Goal: Information Seeking & Learning: Learn about a topic

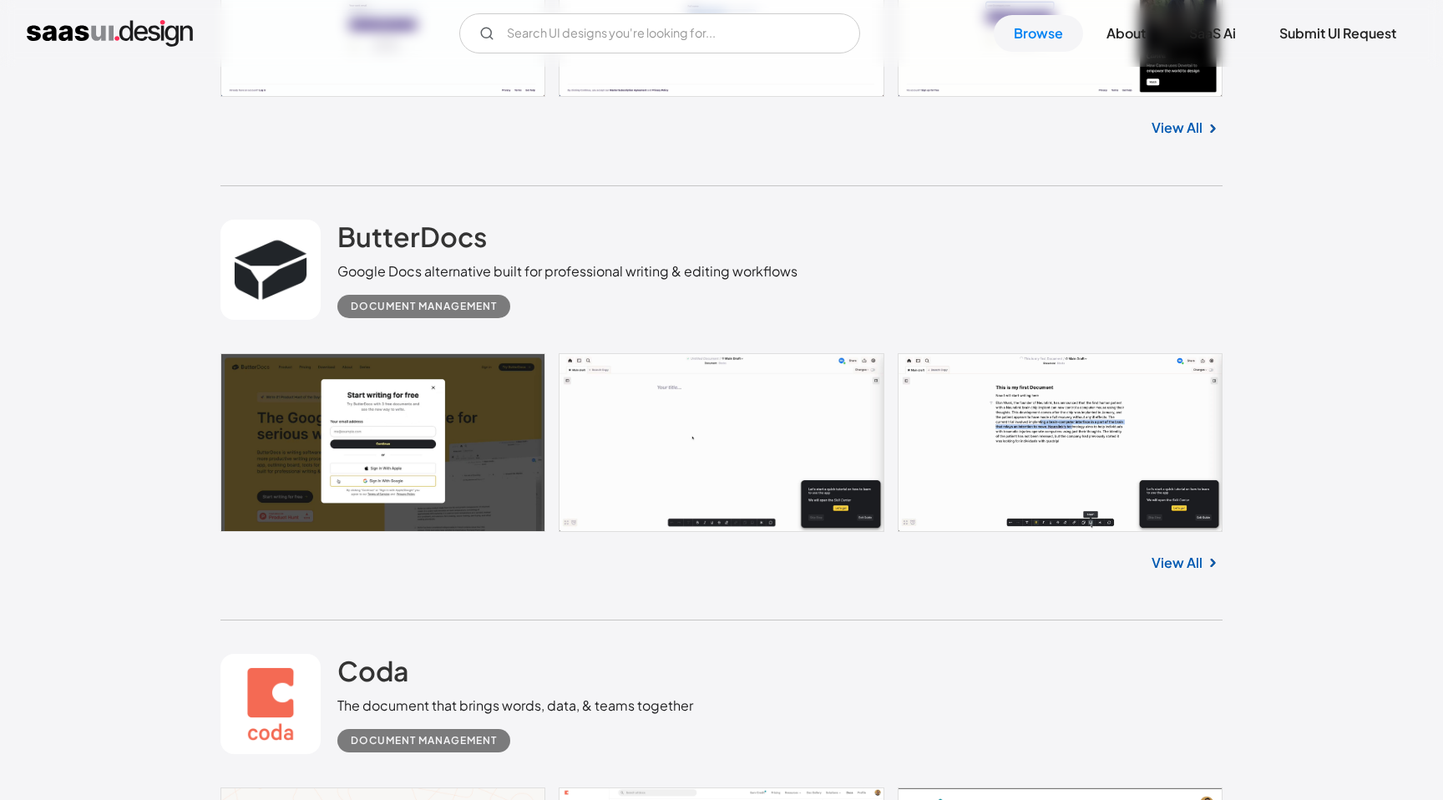
scroll to position [3930, 0]
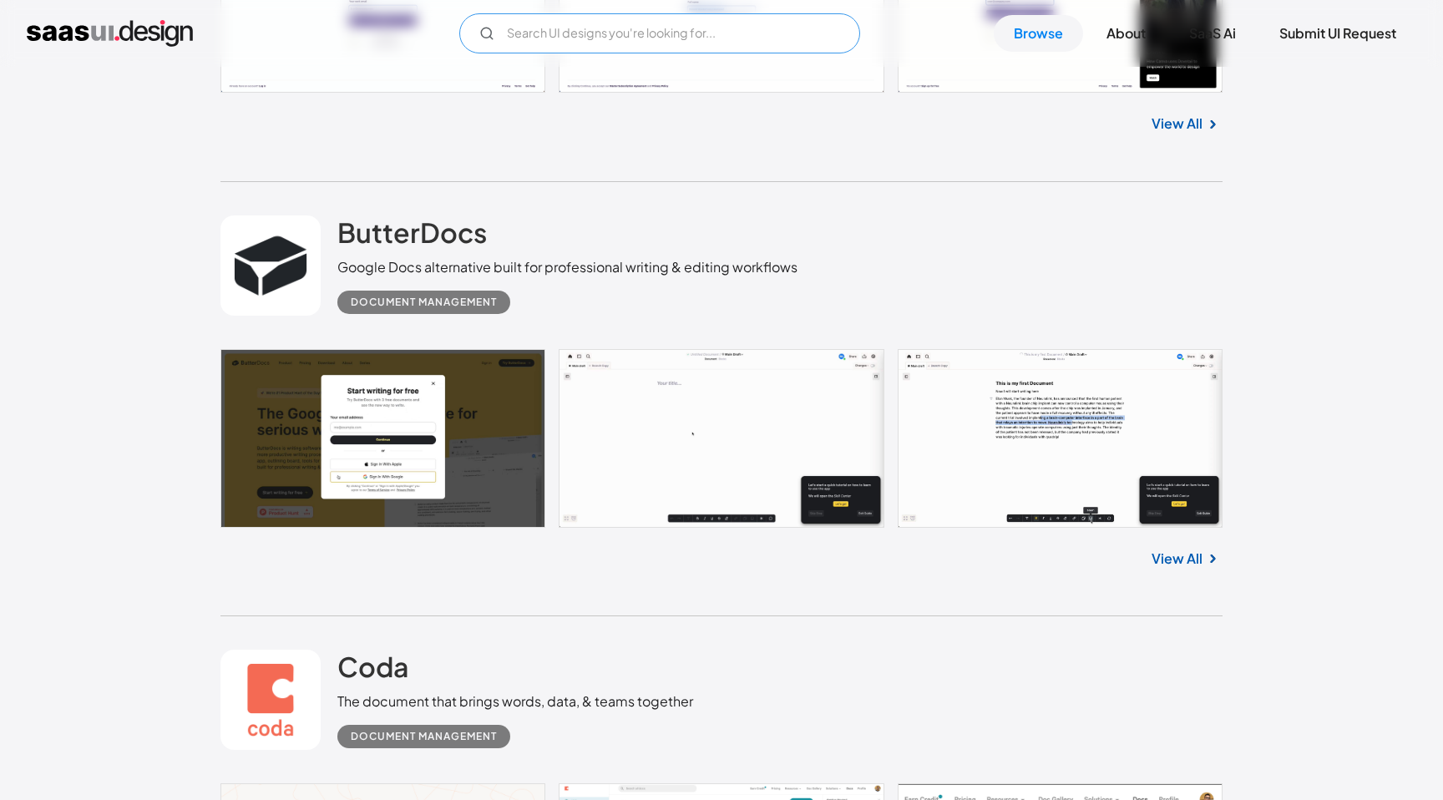
click at [641, 28] on input "Email Form" at bounding box center [659, 33] width 401 height 40
click at [536, 39] on input "pipeline" at bounding box center [659, 33] width 401 height 40
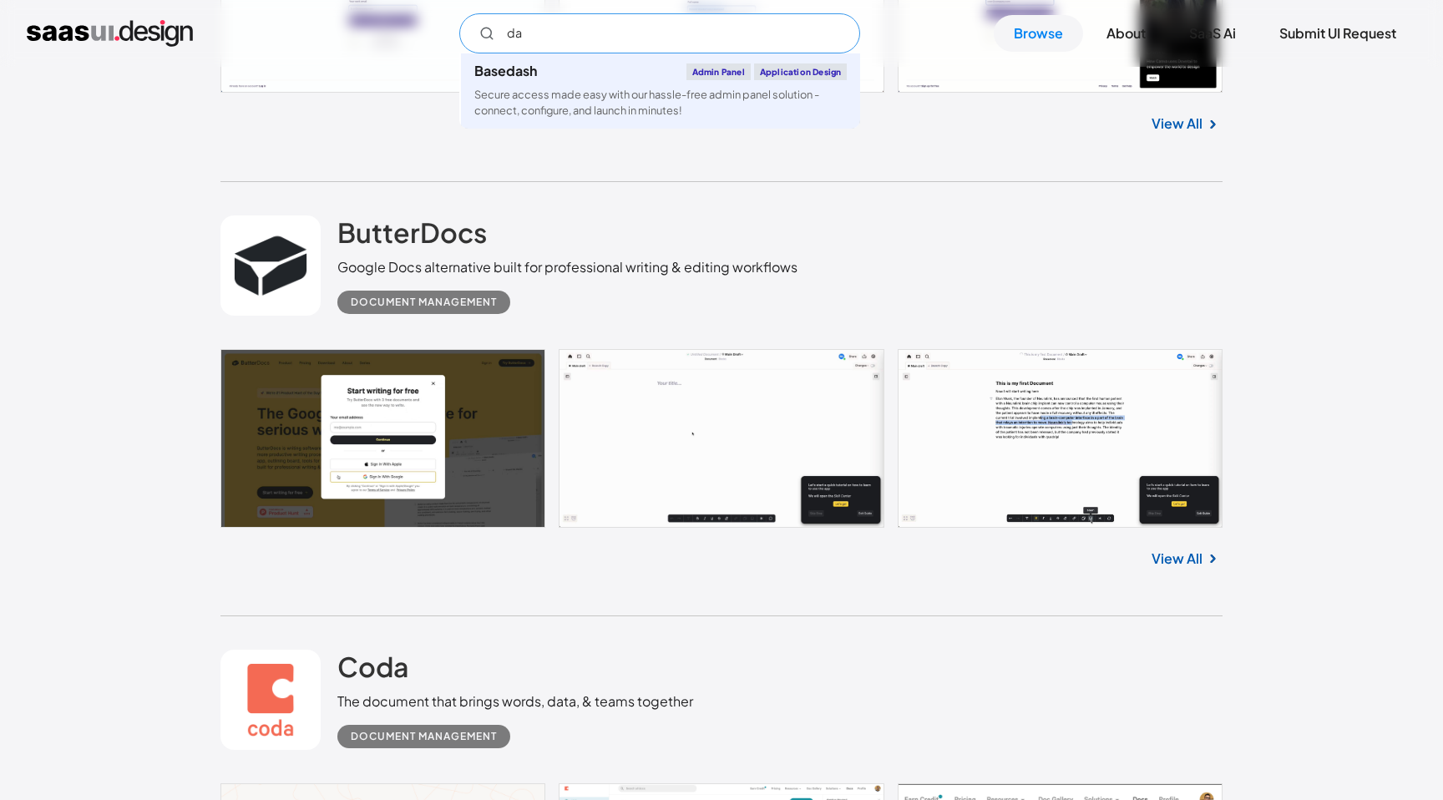
type input "d"
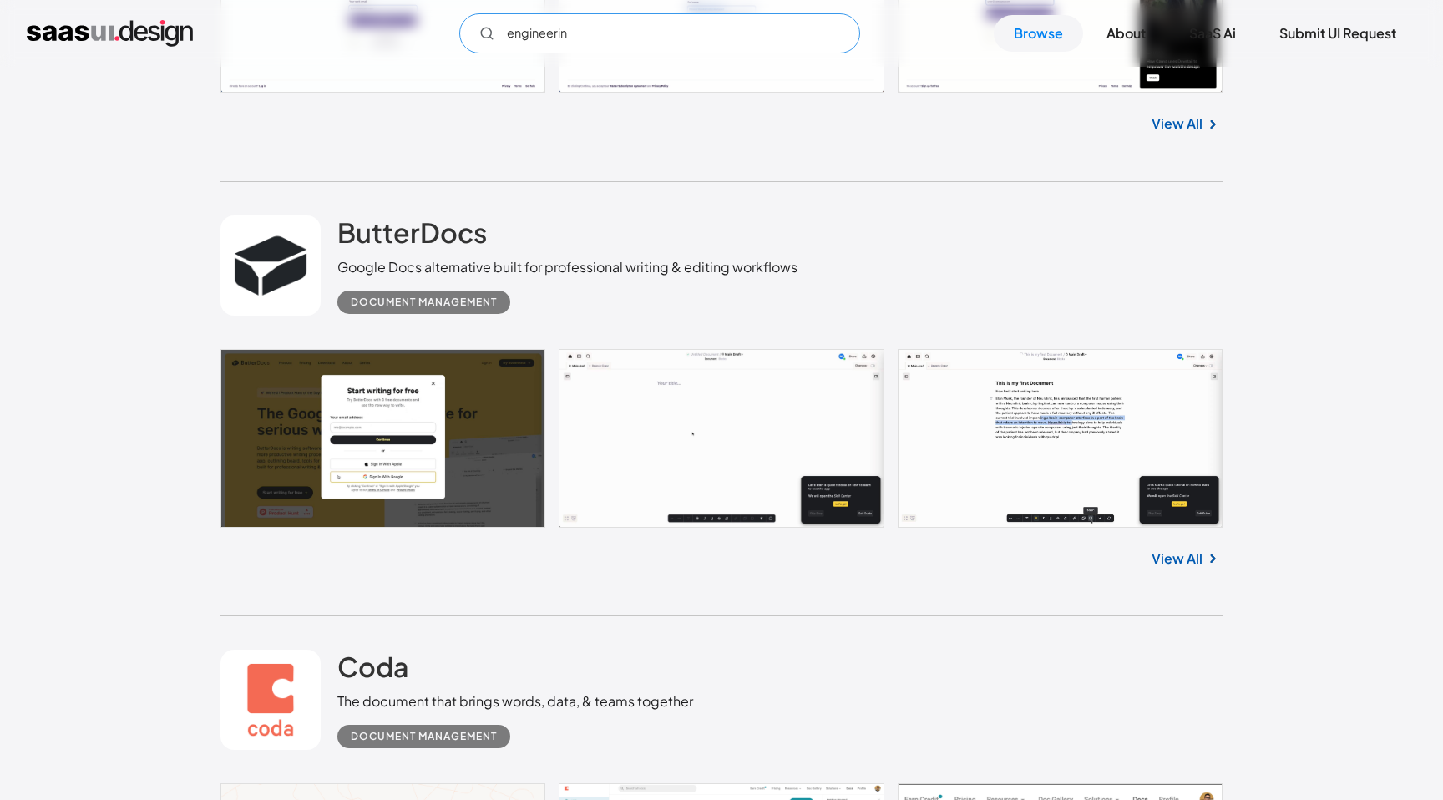
type input "engineering"
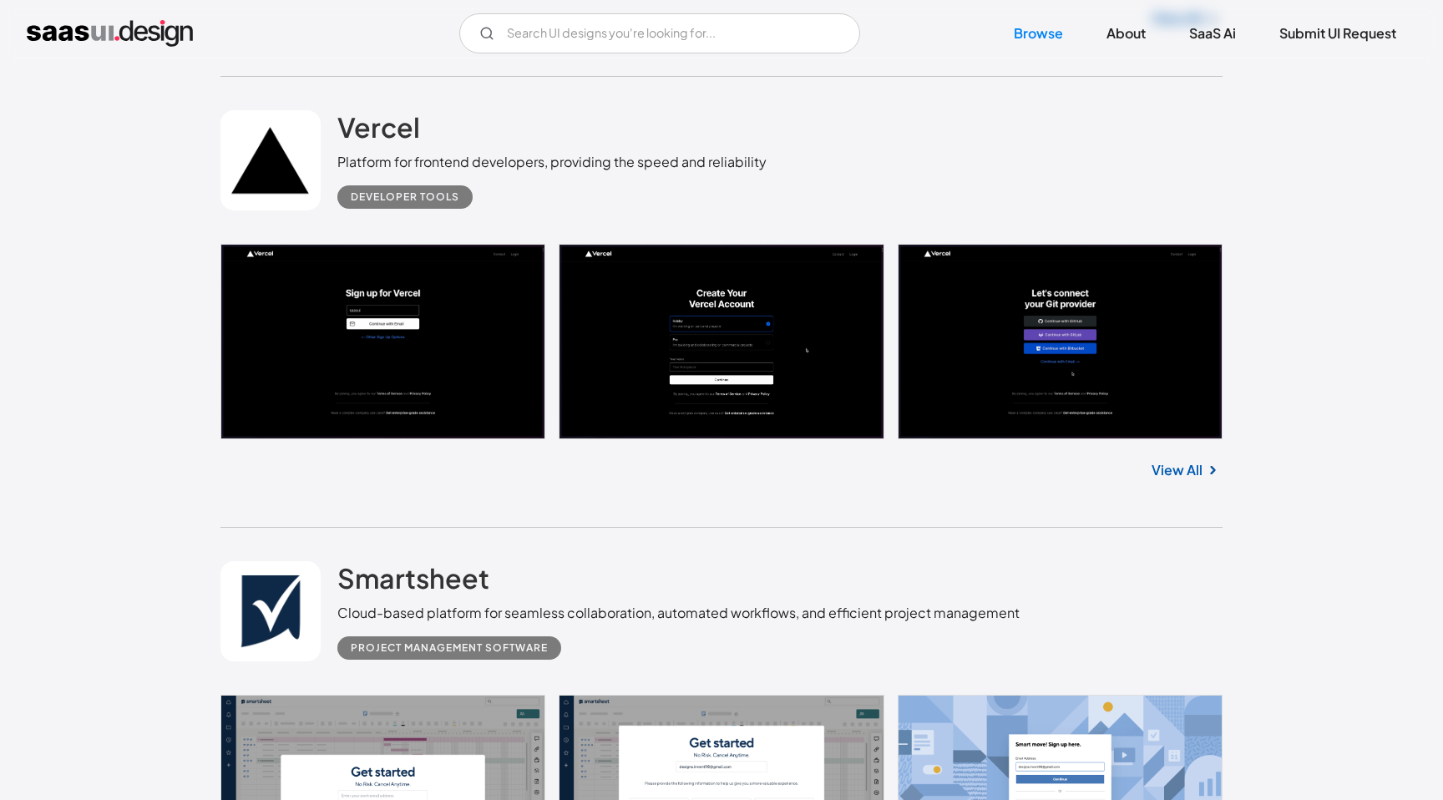
scroll to position [11033, 0]
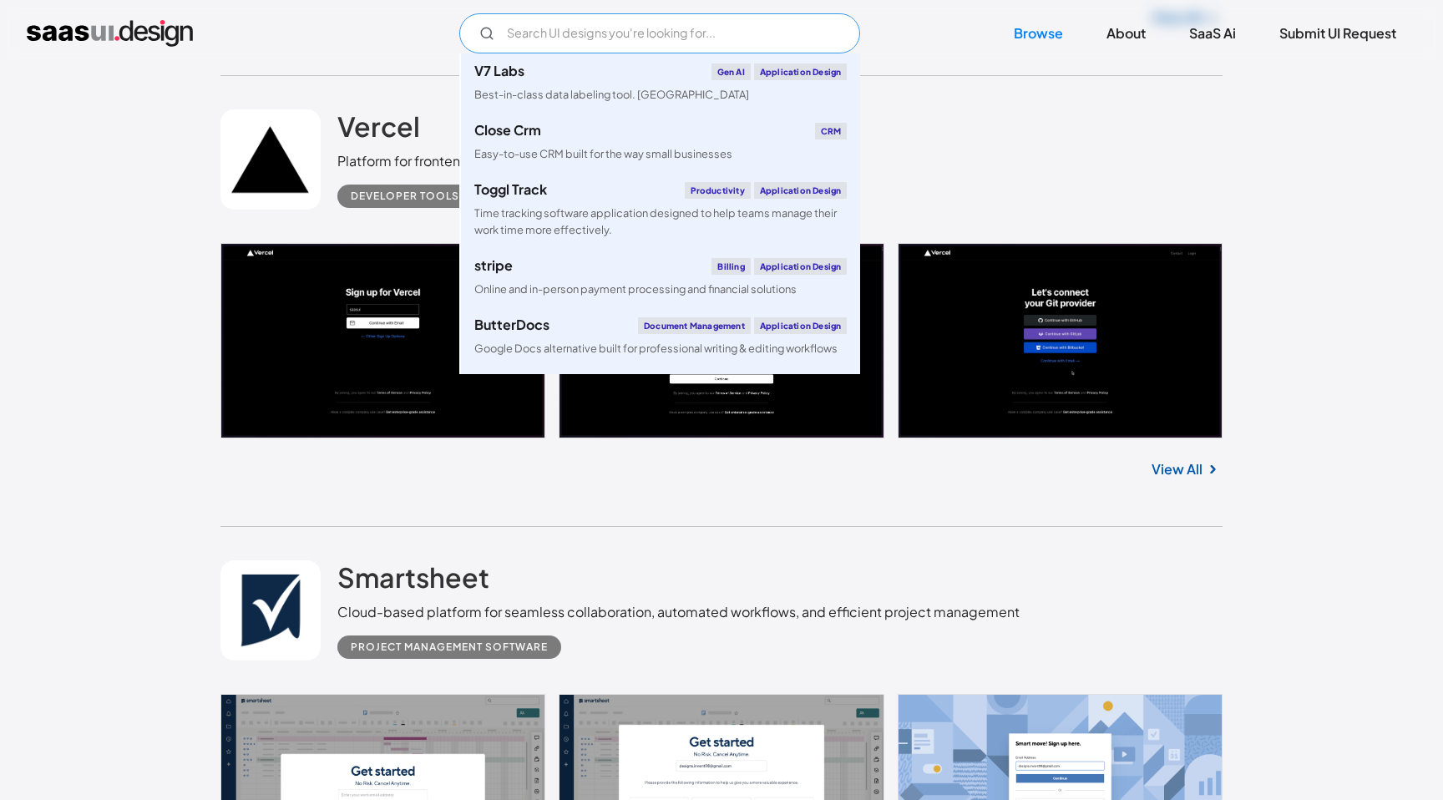
click at [578, 16] on input "Email Form" at bounding box center [659, 33] width 401 height 40
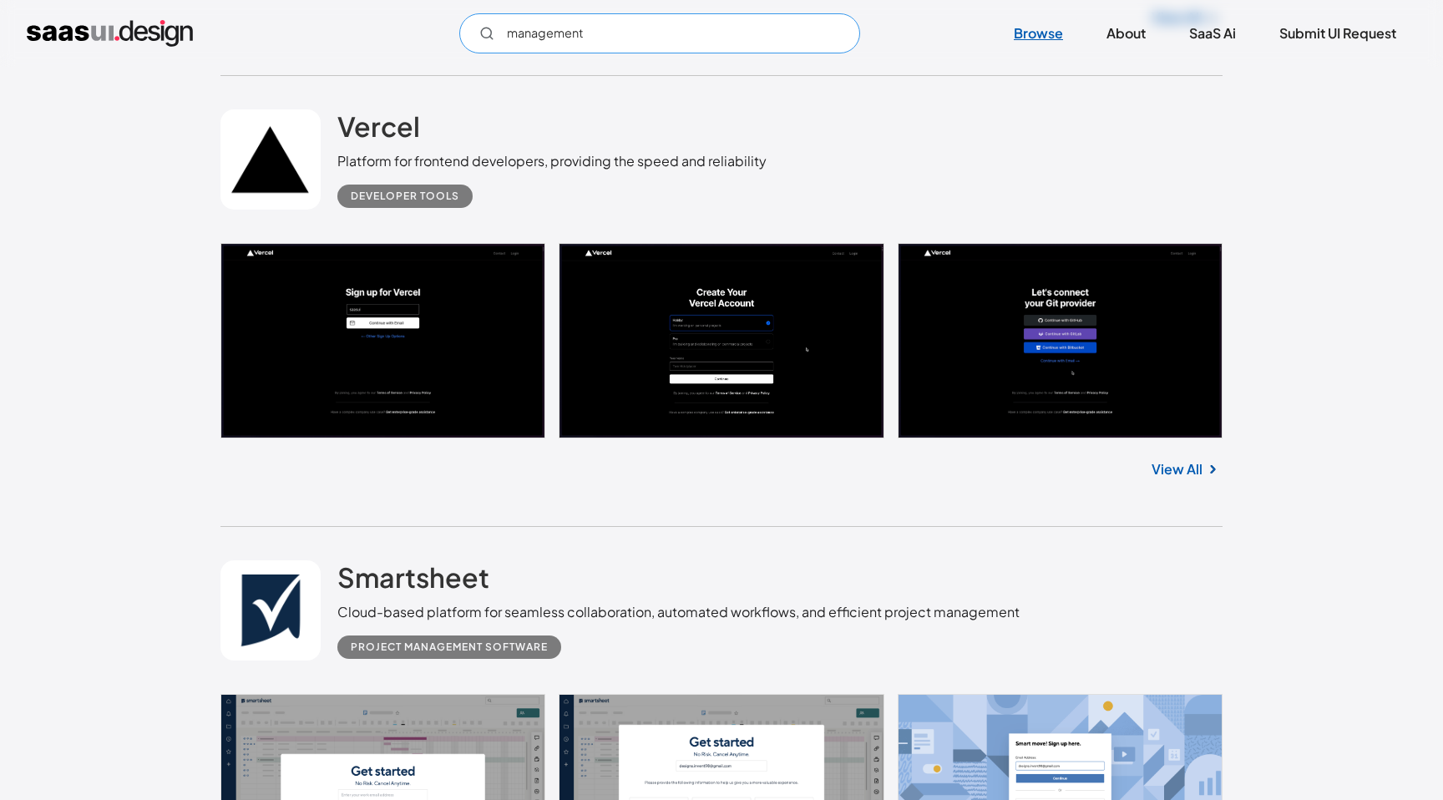
type input "management"
click at [1035, 34] on link "Browse" at bounding box center [1038, 33] width 89 height 37
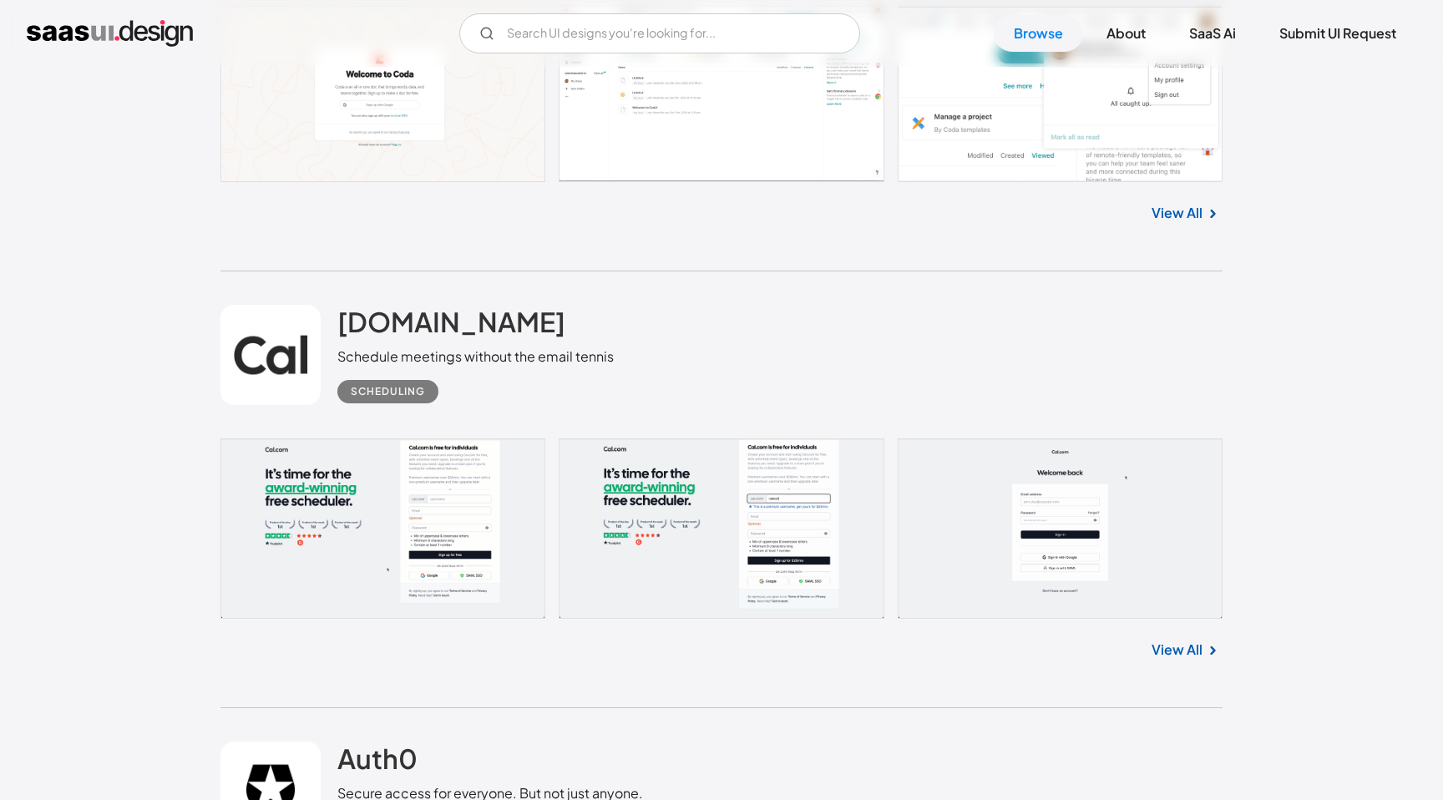
scroll to position [4738, 0]
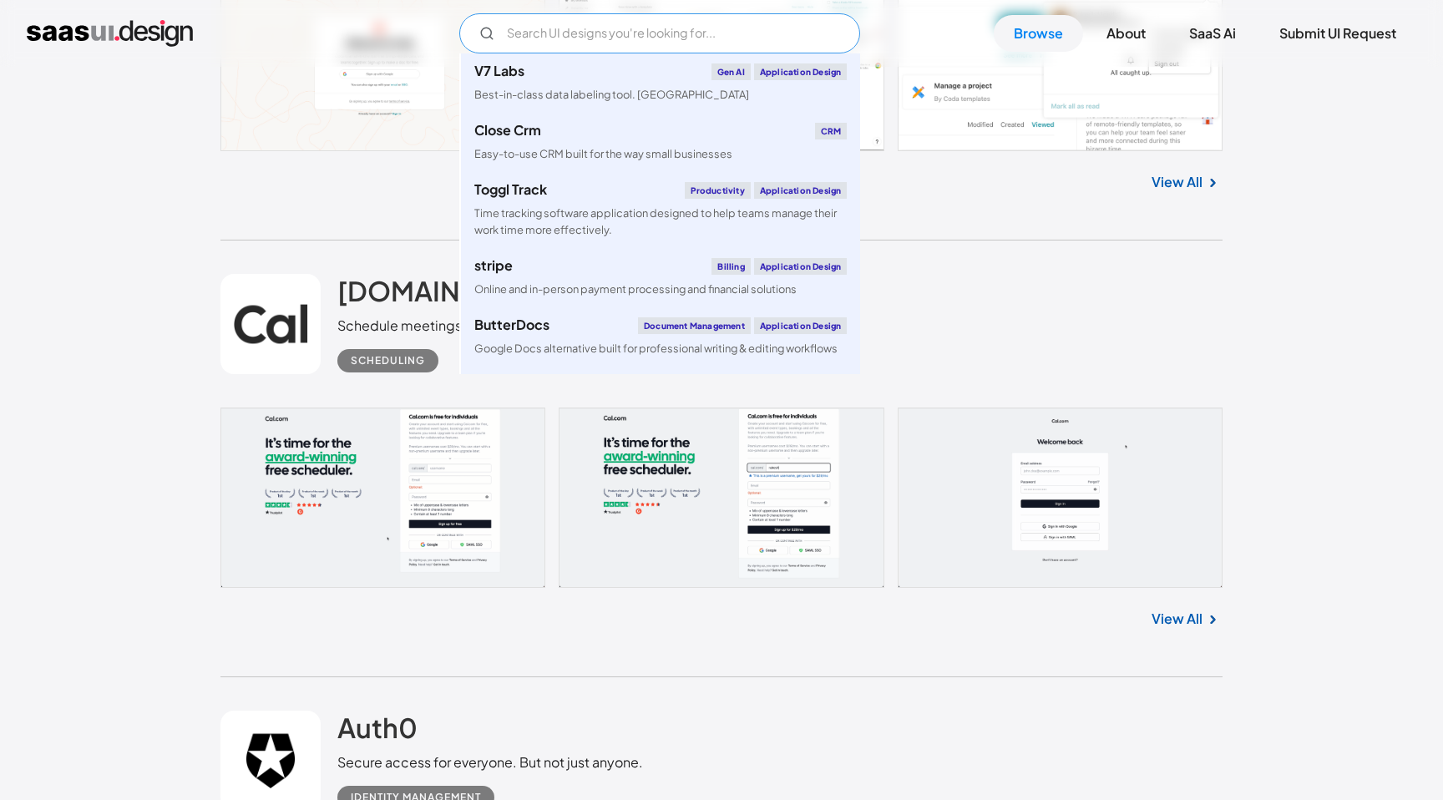
click at [565, 35] on input "Email Form" at bounding box center [659, 33] width 401 height 40
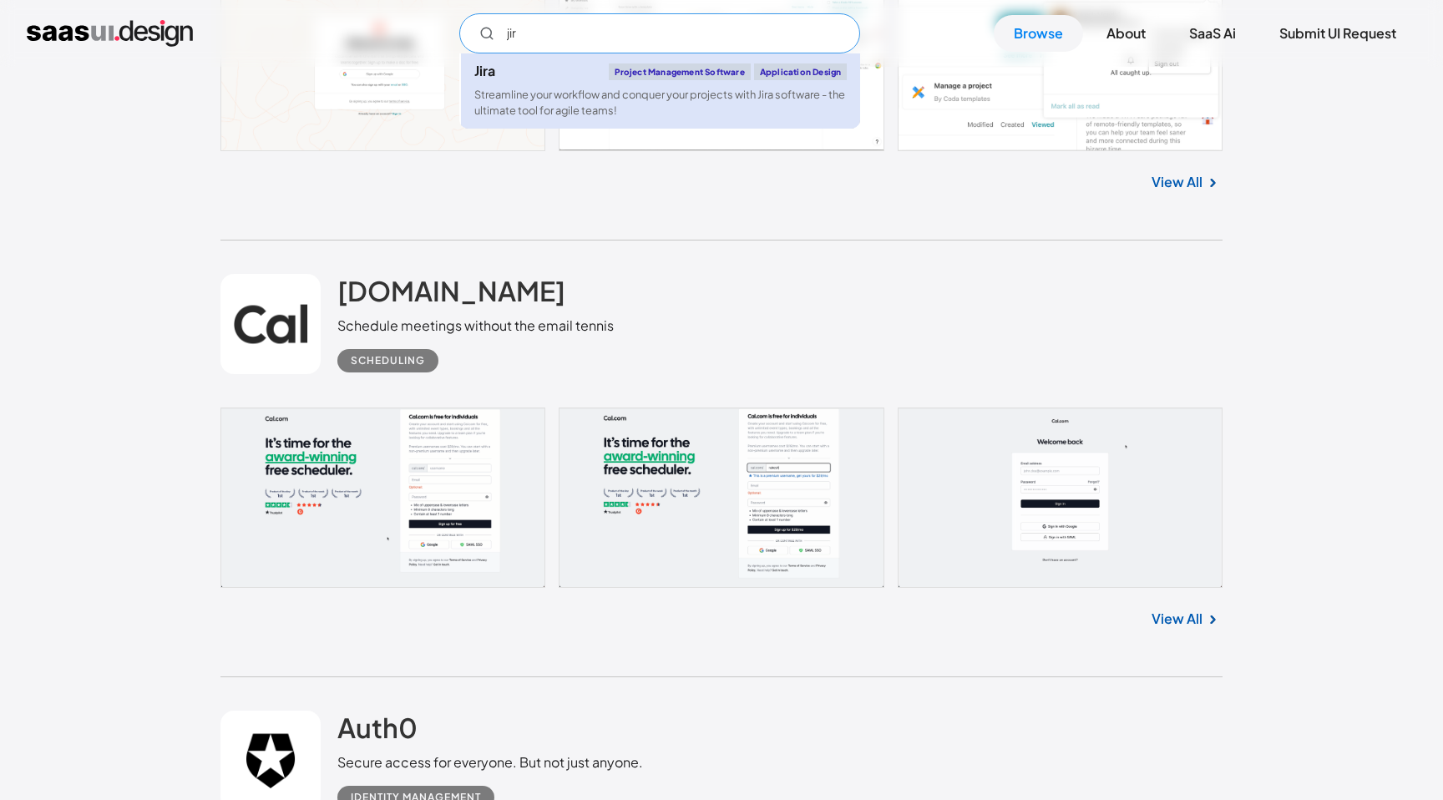
click at [592, 110] on div "Streamline your workflow and conquer your projects with Jira software - the ult…" at bounding box center [660, 103] width 372 height 32
type input "jir"
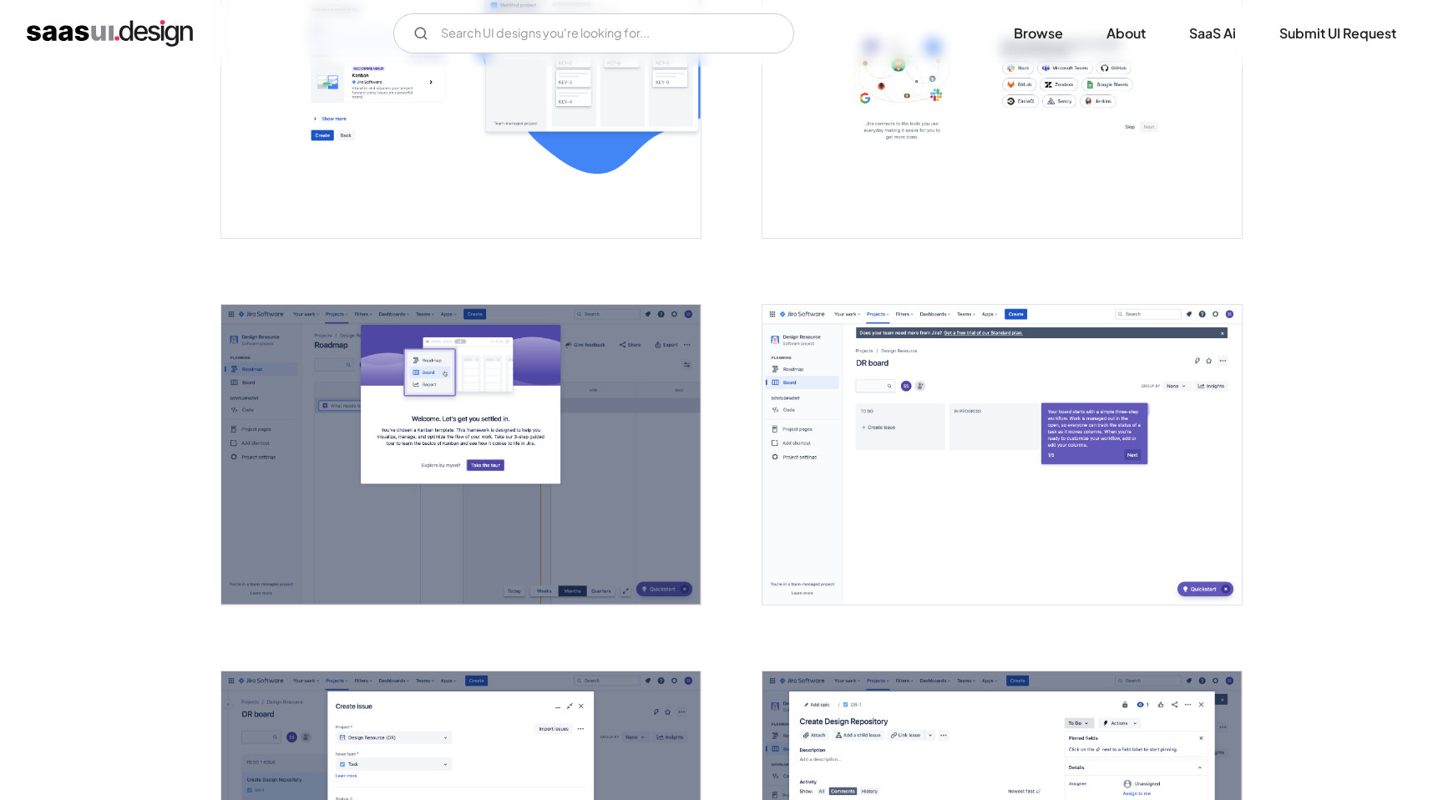
scroll to position [1953, 0]
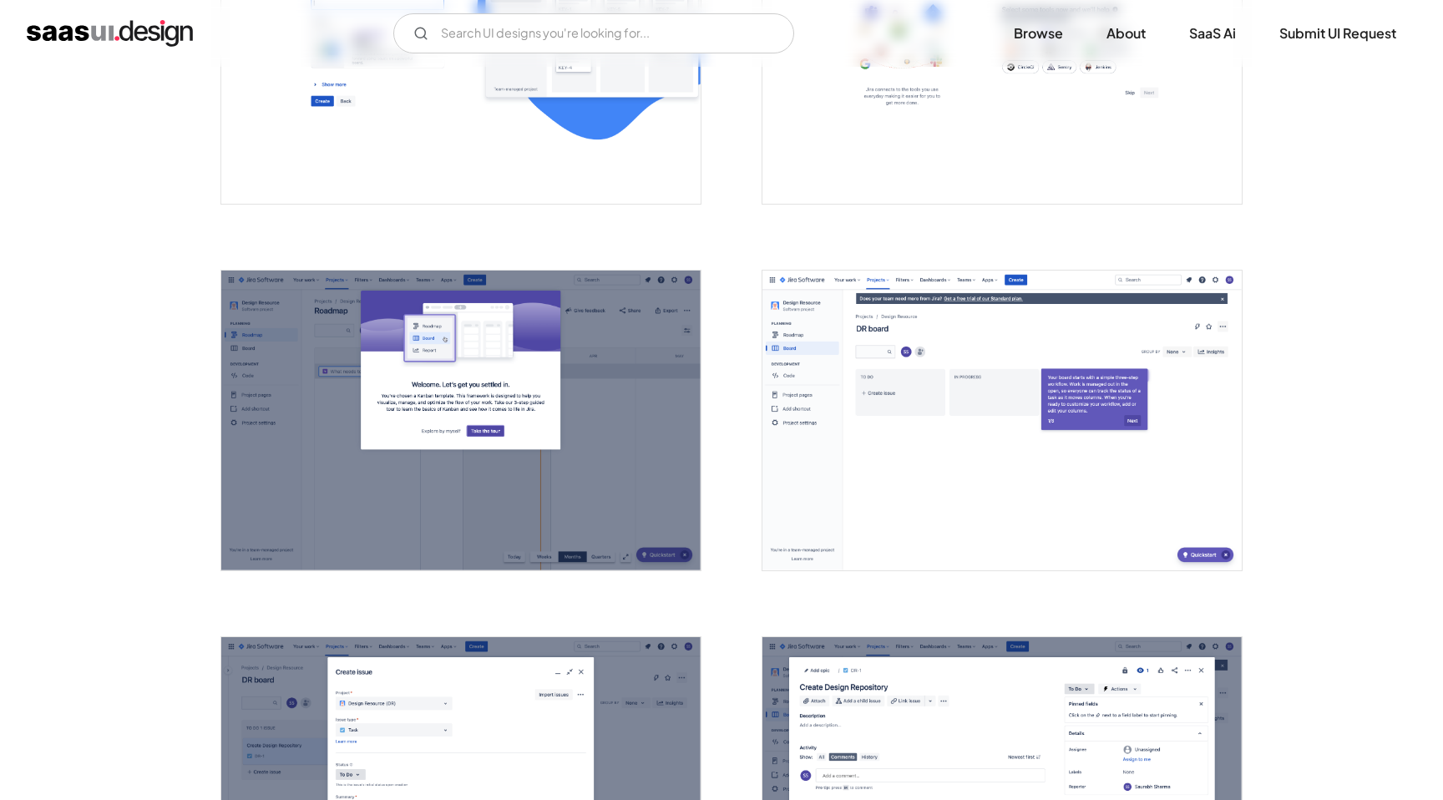
click at [971, 418] on img "open lightbox" at bounding box center [1001, 421] width 479 height 300
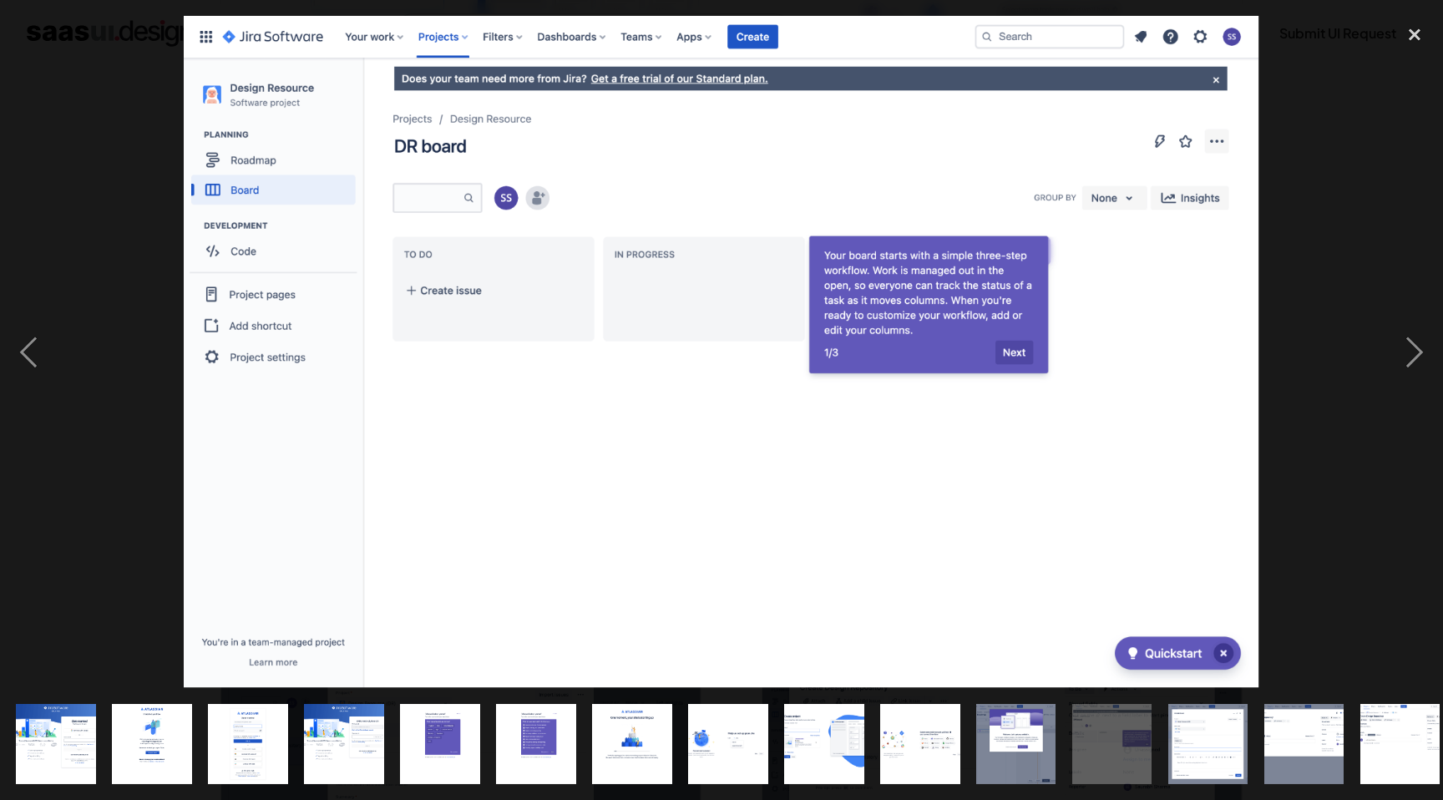
click at [1384, 279] on div at bounding box center [721, 352] width 1443 height 672
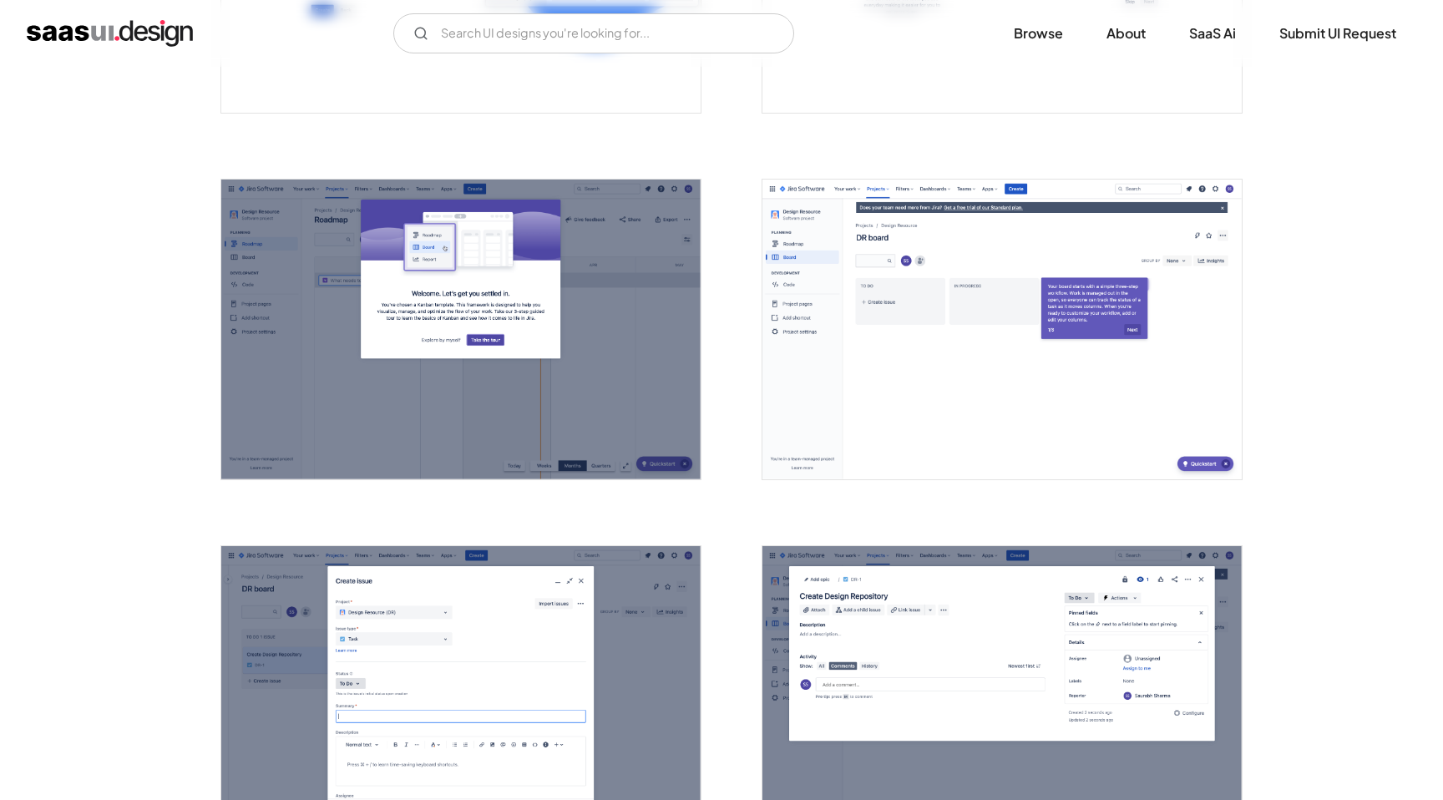
scroll to position [1698, 0]
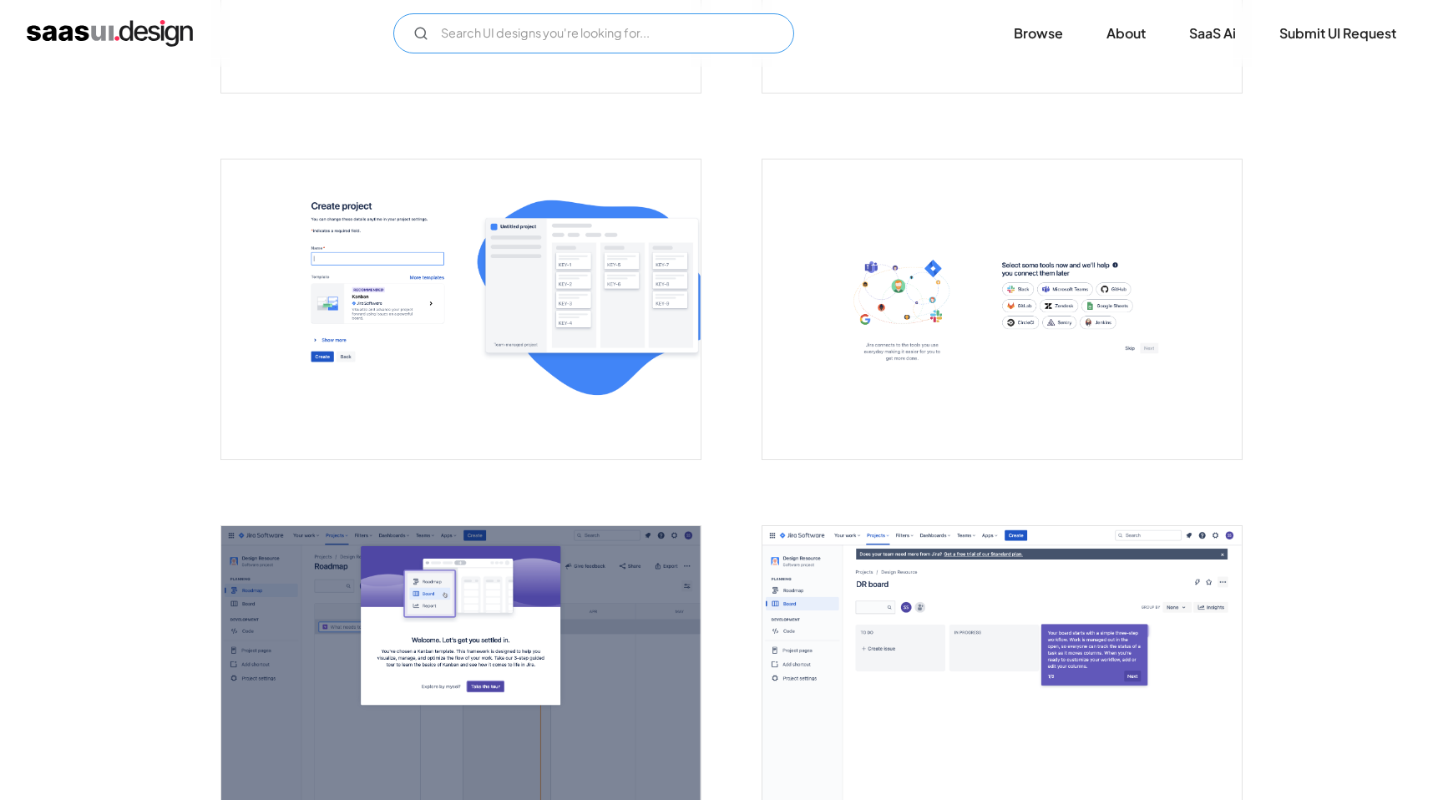
click at [469, 16] on input "Email Form" at bounding box center [593, 33] width 401 height 40
type input "project"
click at [124, 23] on img "home" at bounding box center [110, 33] width 166 height 27
